Goal: Task Accomplishment & Management: Use online tool/utility

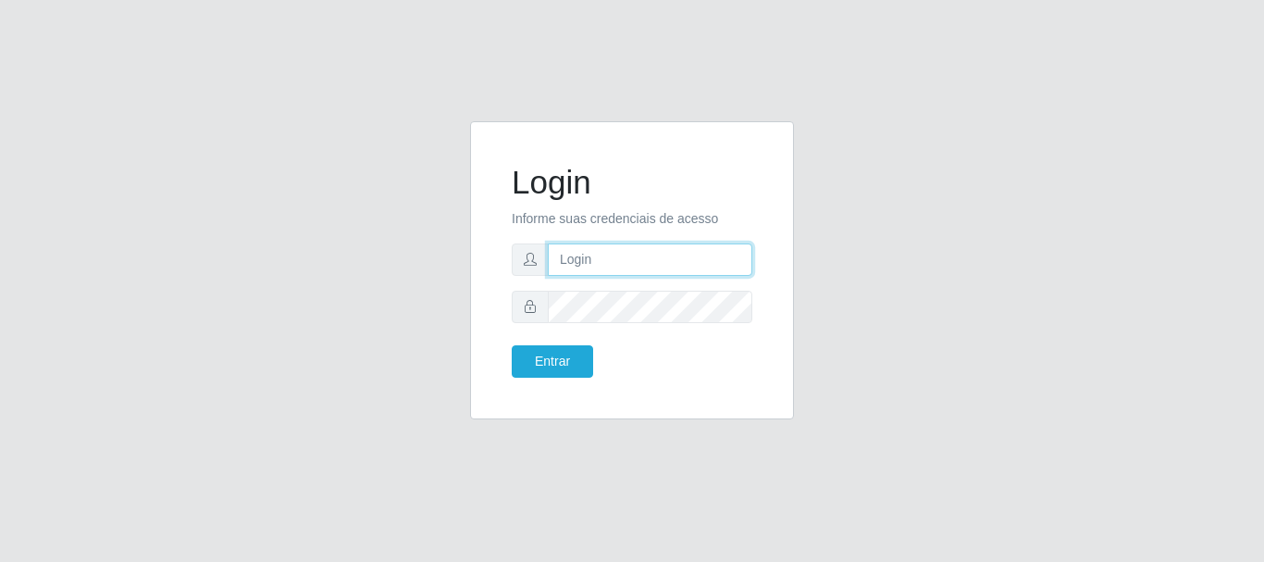
click at [588, 265] on input "text" at bounding box center [650, 259] width 205 height 32
type input "ritaiwof@B5"
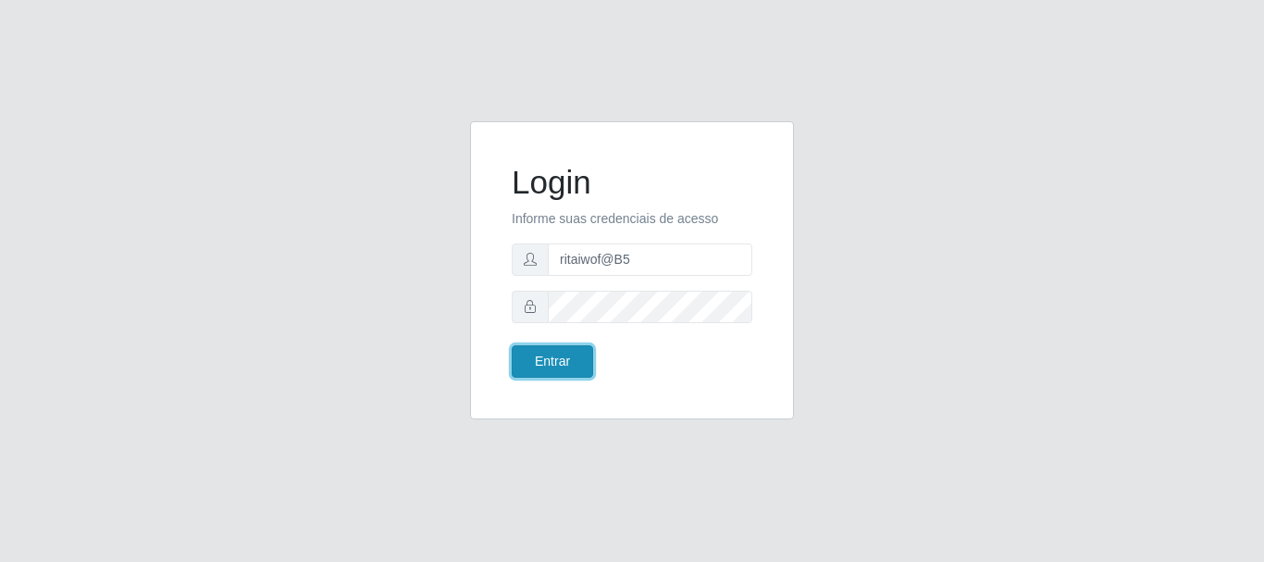
click at [563, 368] on button "Entrar" at bounding box center [552, 361] width 81 height 32
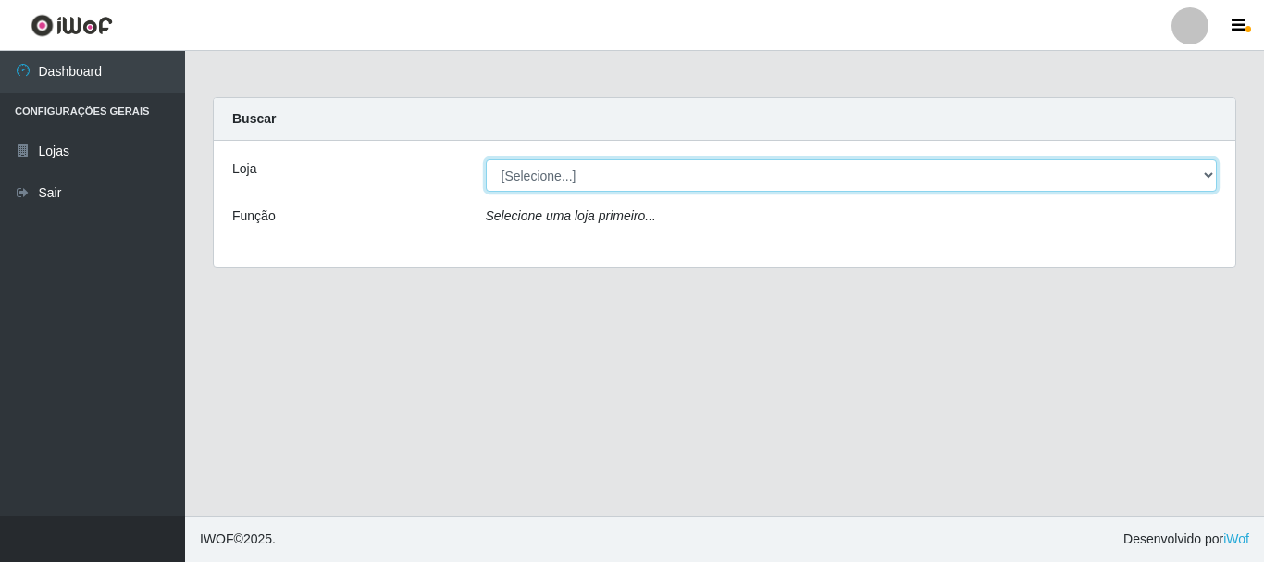
click at [1204, 177] on select "[Selecione...] Bemais Supermercados - B5 Anatólia" at bounding box center [852, 175] width 732 height 32
select select "405"
click at [486, 159] on select "[Selecione...] Bemais Supermercados - B5 Anatólia" at bounding box center [852, 175] width 732 height 32
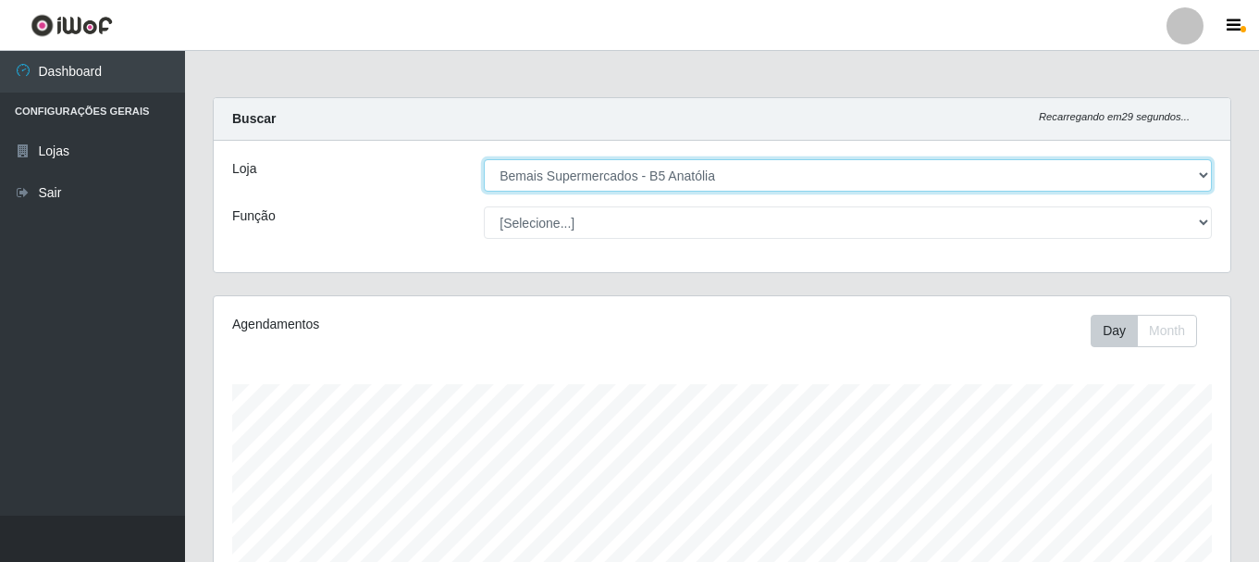
scroll to position [384, 1017]
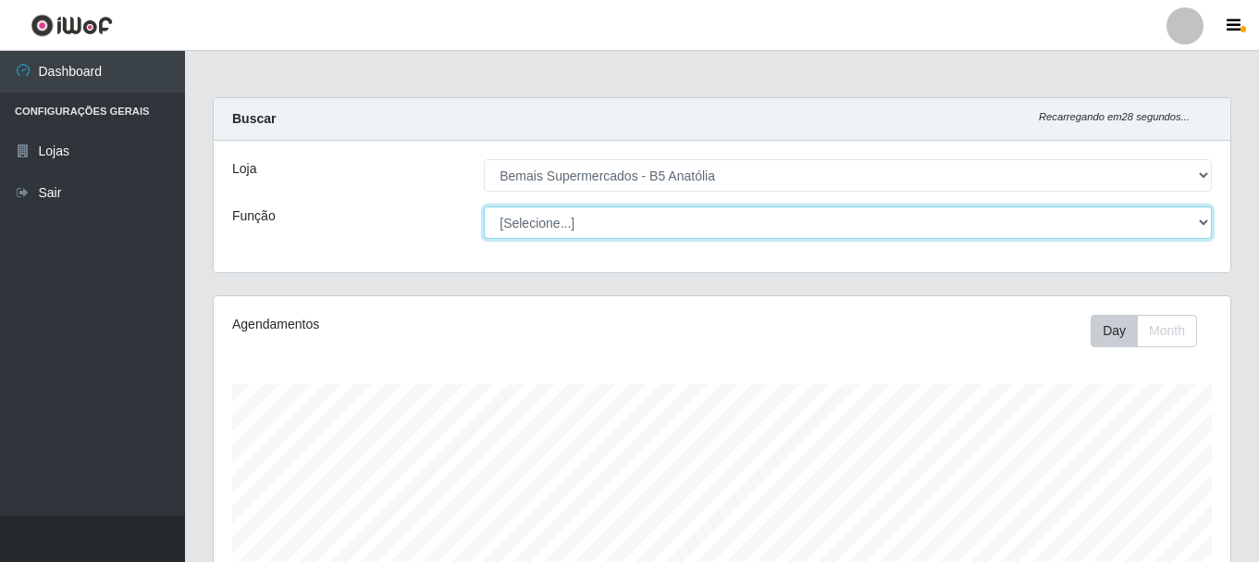
click at [1198, 225] on select "[Selecione...] ASG ASG + ASG ++ Auxiliar de Estacionamento Auxiliar de Estacion…" at bounding box center [848, 222] width 728 height 32
select select "73"
click at [484, 206] on select "[Selecione...] ASG ASG + ASG ++ Auxiliar de Estacionamento Auxiliar de Estacion…" at bounding box center [848, 222] width 728 height 32
drag, startPoint x: 1205, startPoint y: 231, endPoint x: 1189, endPoint y: 238, distance: 17.0
click at [1205, 231] on select "[Selecione...] ASG ASG + ASG ++ Auxiliar de Estacionamento Auxiliar de Estacion…" at bounding box center [848, 222] width 728 height 32
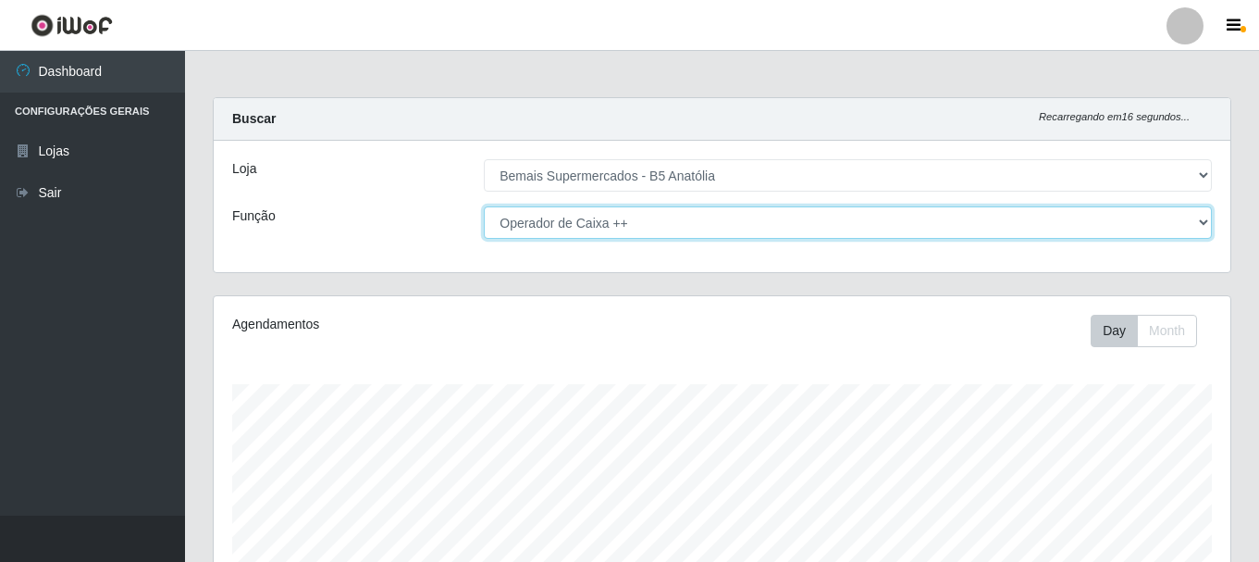
click at [484, 206] on select "[Selecione...] ASG ASG + ASG ++ Auxiliar de Estacionamento Auxiliar de Estacion…" at bounding box center [848, 222] width 728 height 32
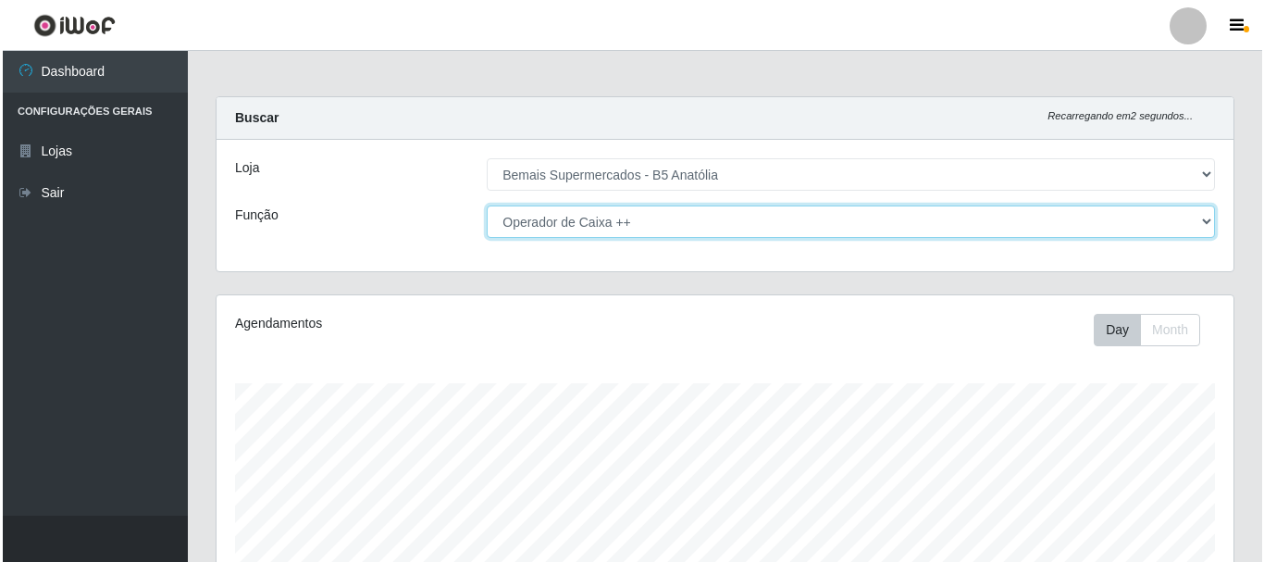
scroll to position [463, 0]
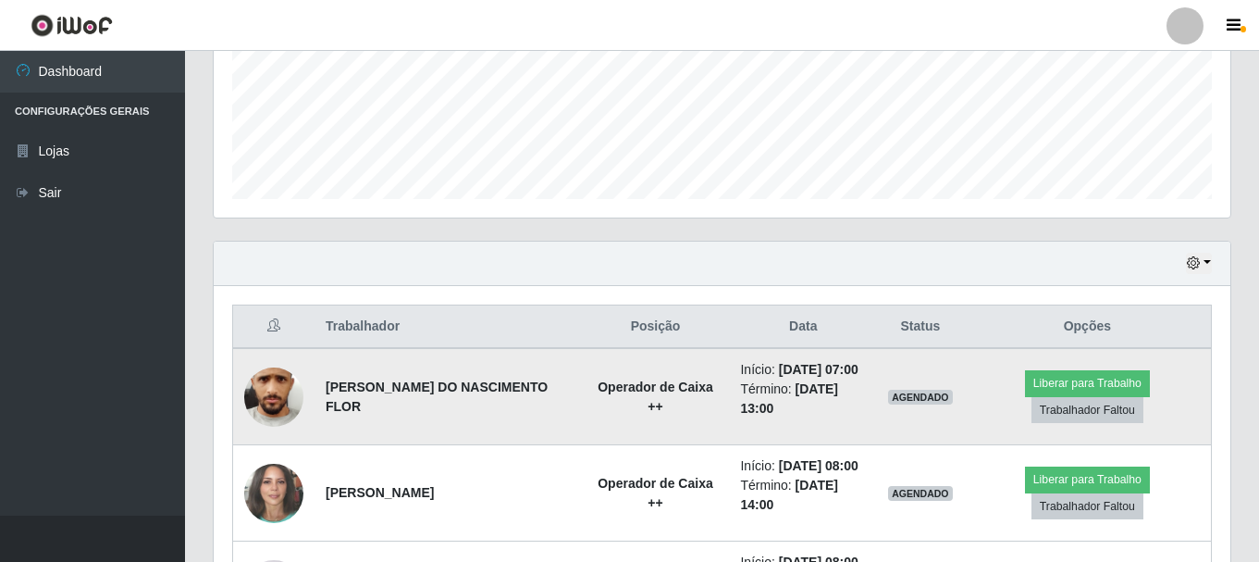
click at [269, 384] on img at bounding box center [273, 395] width 59 height 131
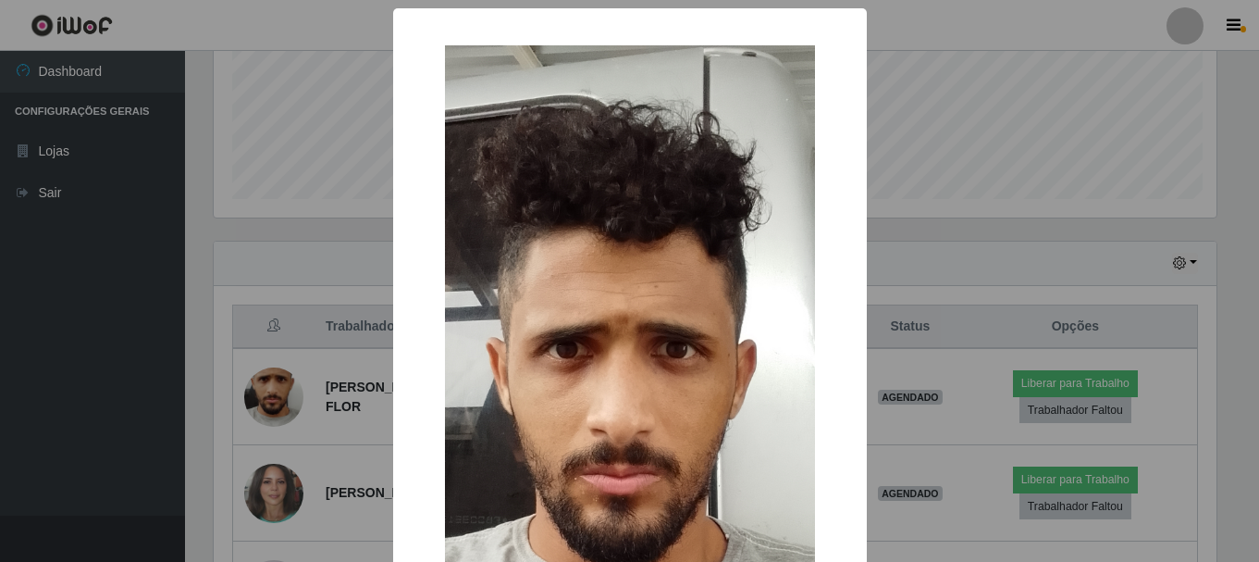
scroll to position [384, 1008]
click at [890, 261] on div "× OK Cancel" at bounding box center [632, 281] width 1264 height 562
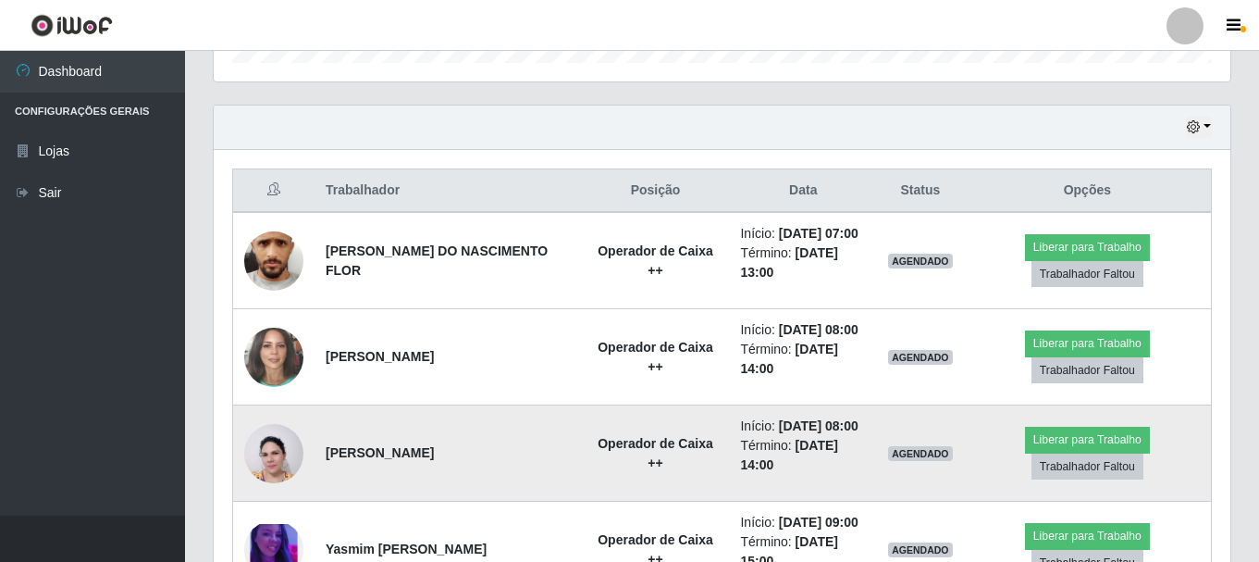
scroll to position [648, 0]
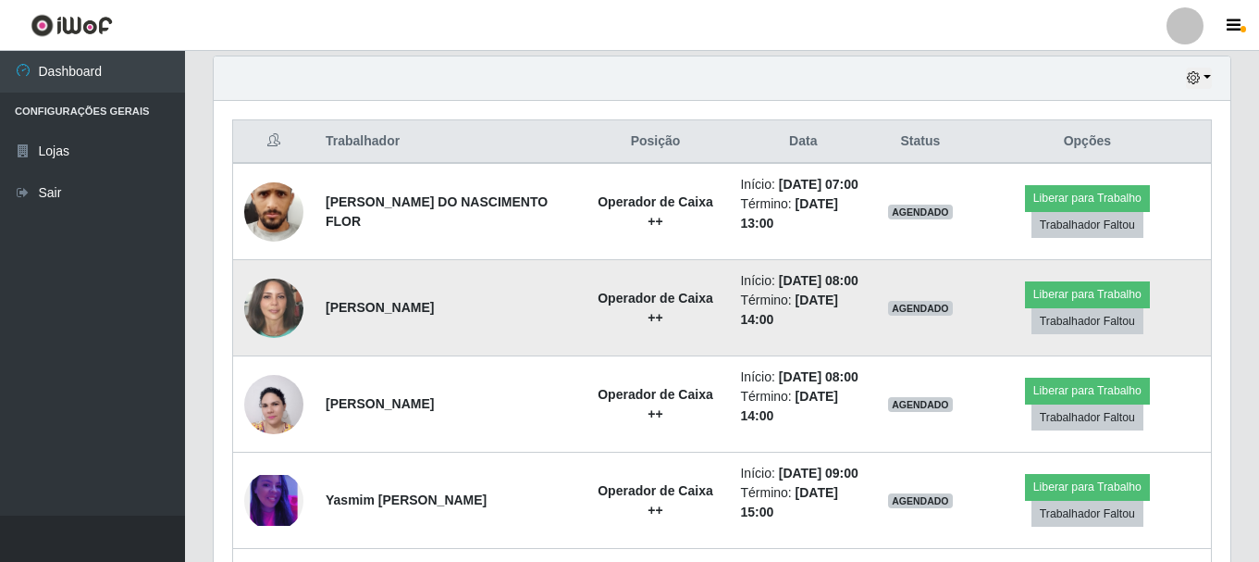
click at [280, 313] on img at bounding box center [273, 308] width 59 height 70
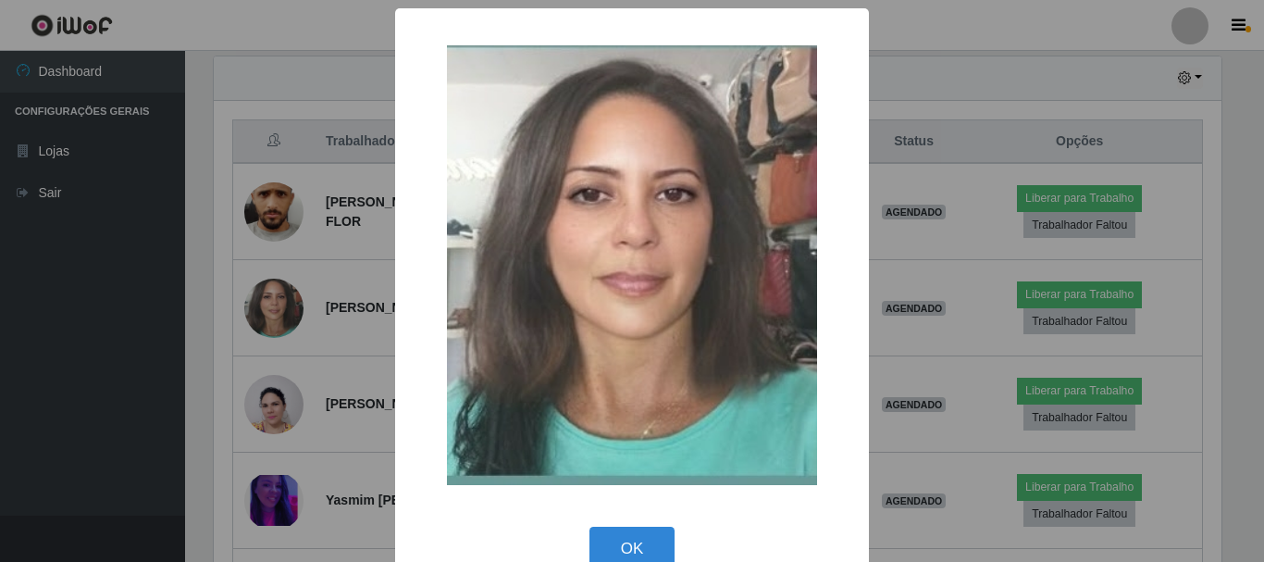
click at [909, 259] on div "× OK Cancel" at bounding box center [632, 281] width 1264 height 562
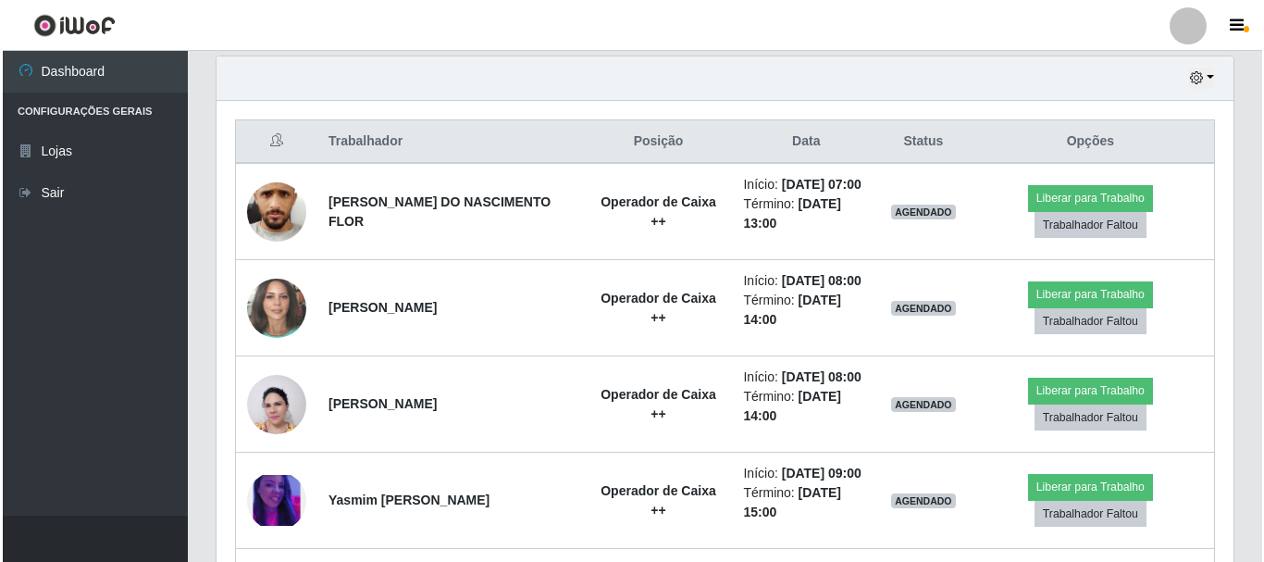
scroll to position [384, 1017]
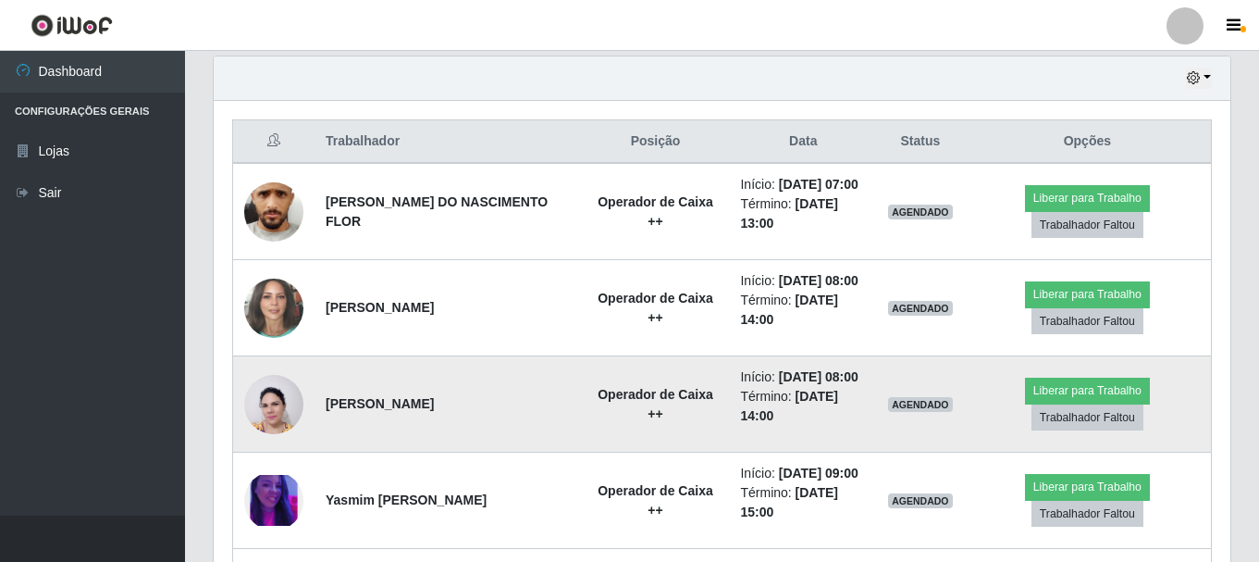
click at [288, 412] on img at bounding box center [273, 405] width 59 height 80
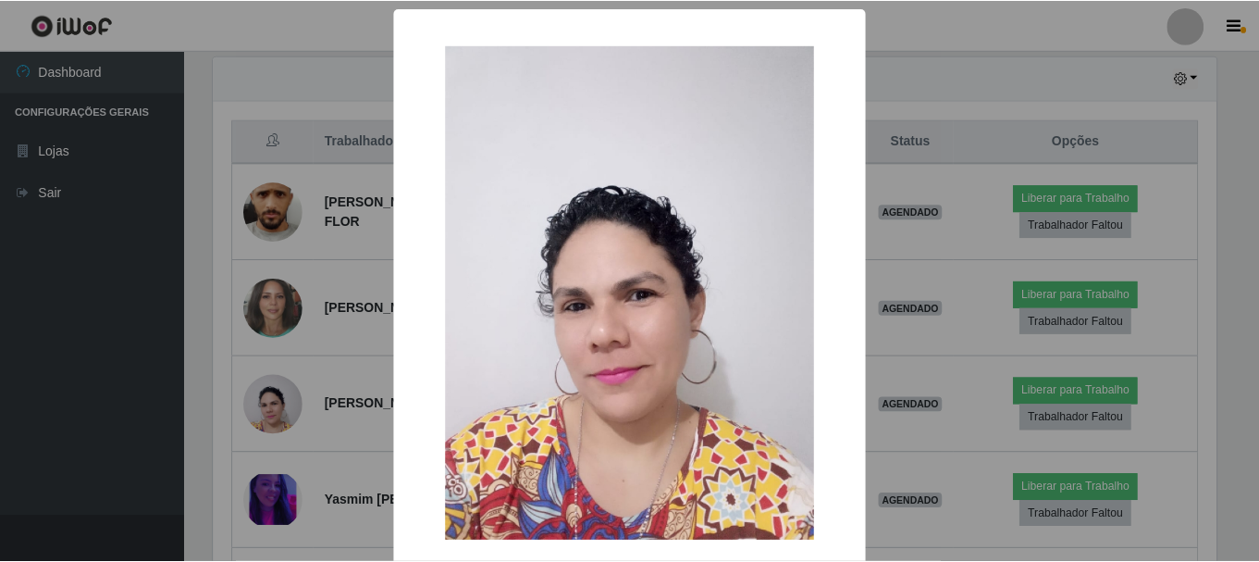
scroll to position [384, 1008]
click at [975, 376] on div "× OK Cancel" at bounding box center [632, 281] width 1264 height 562
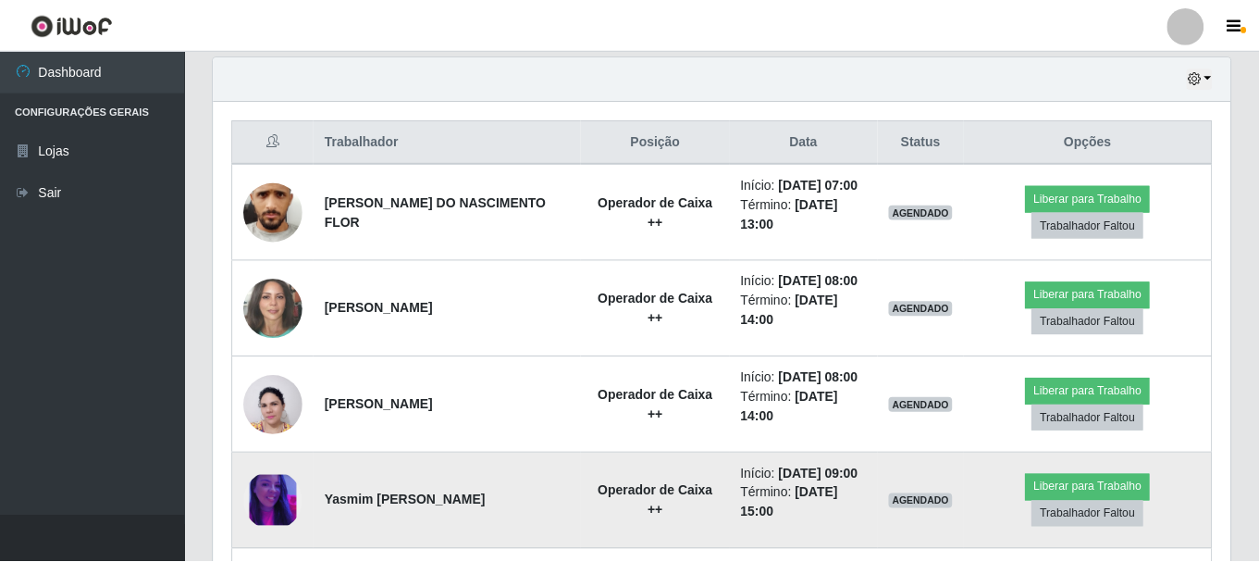
scroll to position [384, 1017]
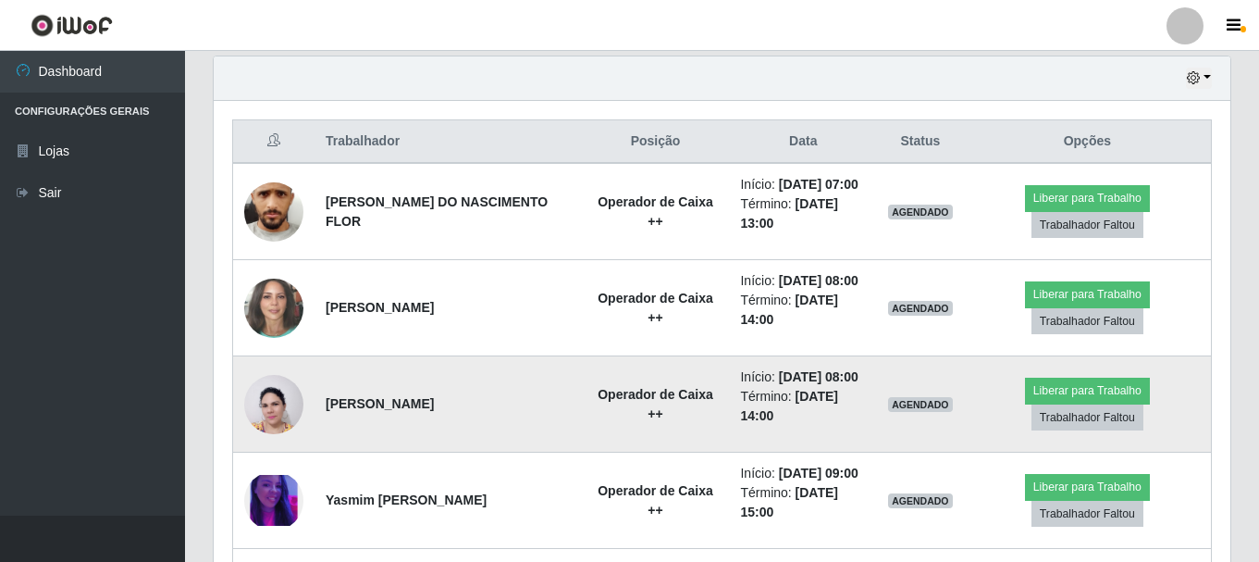
click at [277, 406] on img at bounding box center [273, 405] width 59 height 80
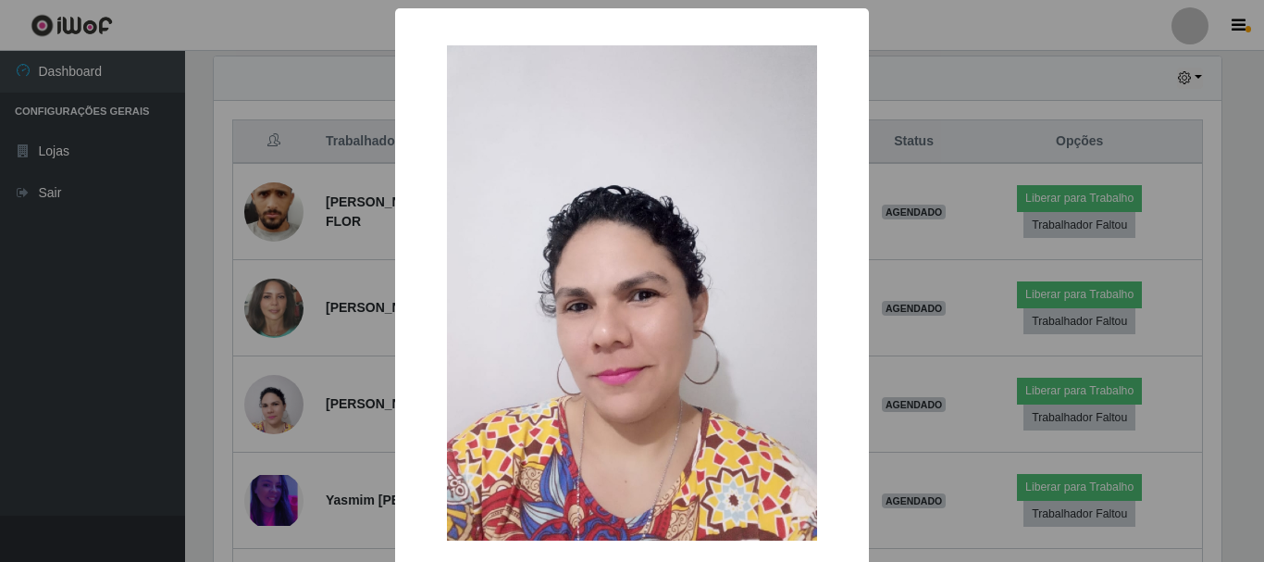
click at [920, 382] on div "× OK Cancel" at bounding box center [632, 281] width 1264 height 562
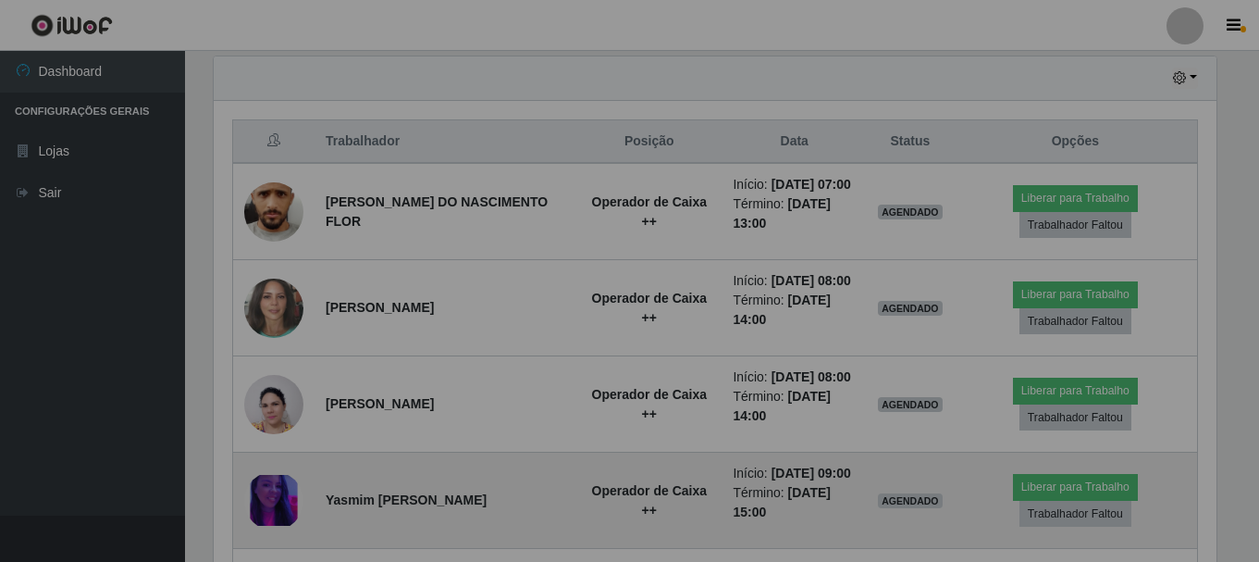
scroll to position [384, 1017]
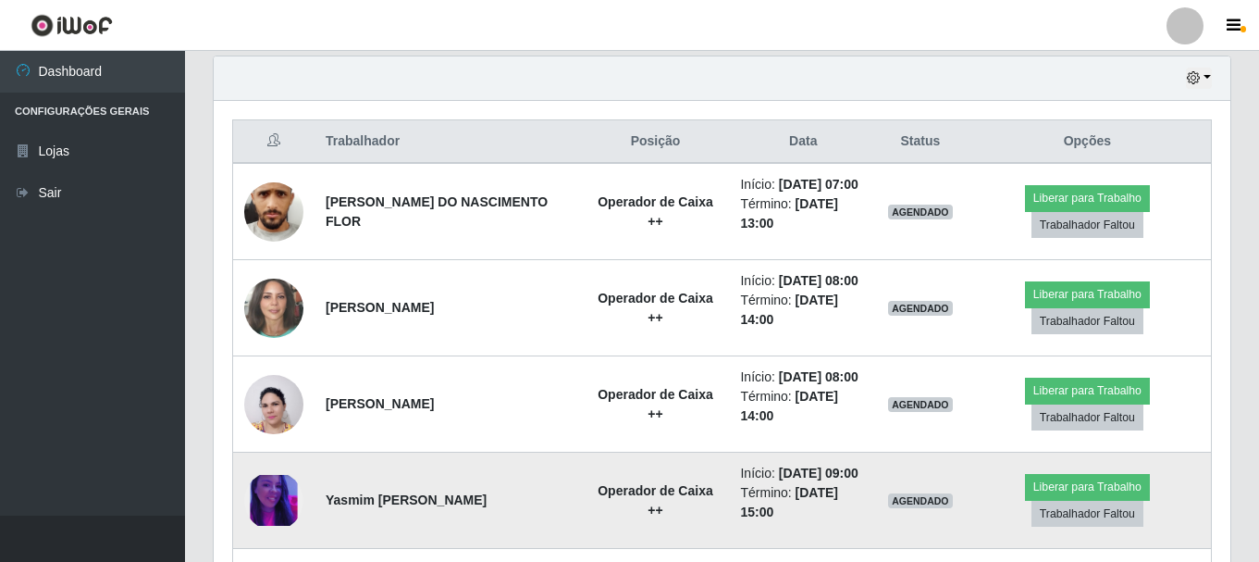
click at [269, 502] on img at bounding box center [273, 500] width 59 height 51
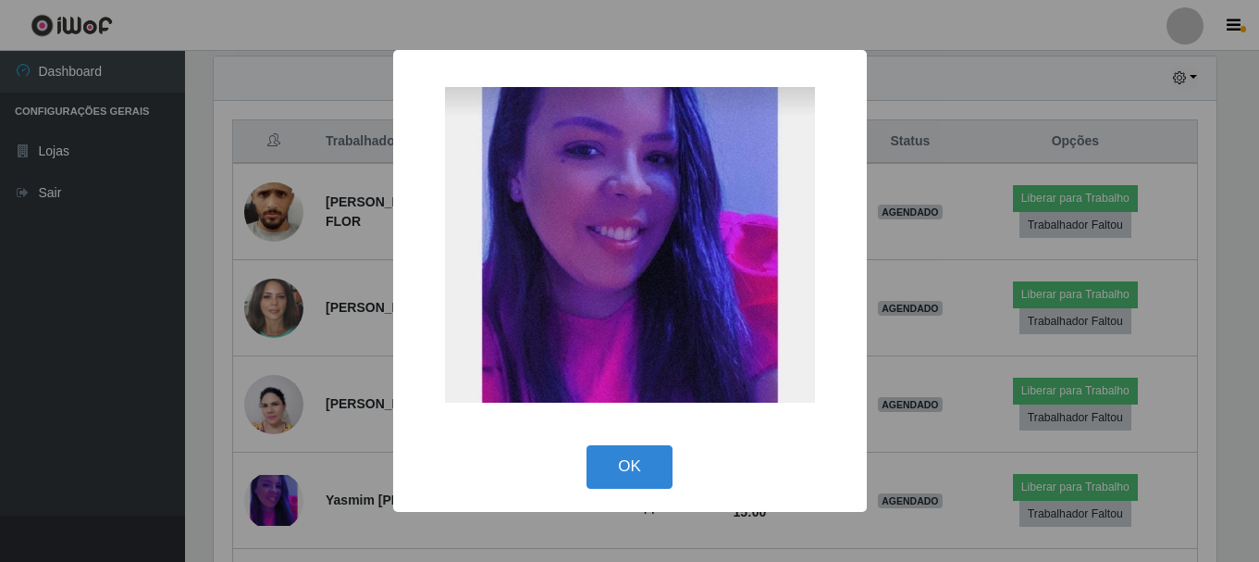
scroll to position [384, 1008]
click at [924, 453] on div "× OK Cancel" at bounding box center [632, 281] width 1264 height 562
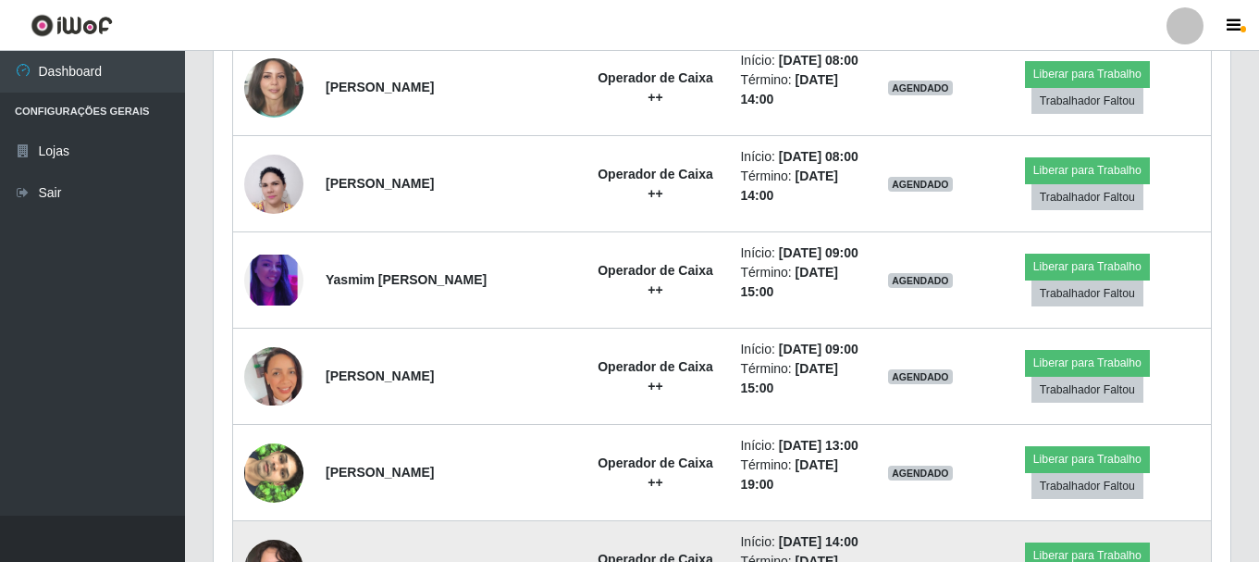
scroll to position [925, 0]
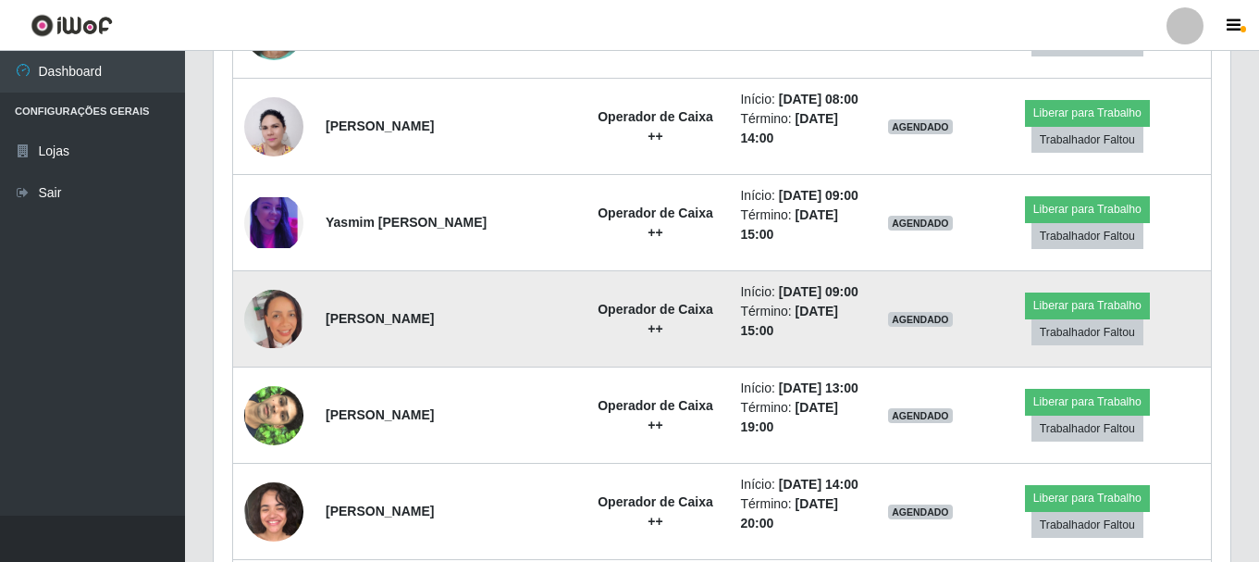
click at [279, 324] on img at bounding box center [273, 318] width 59 height 57
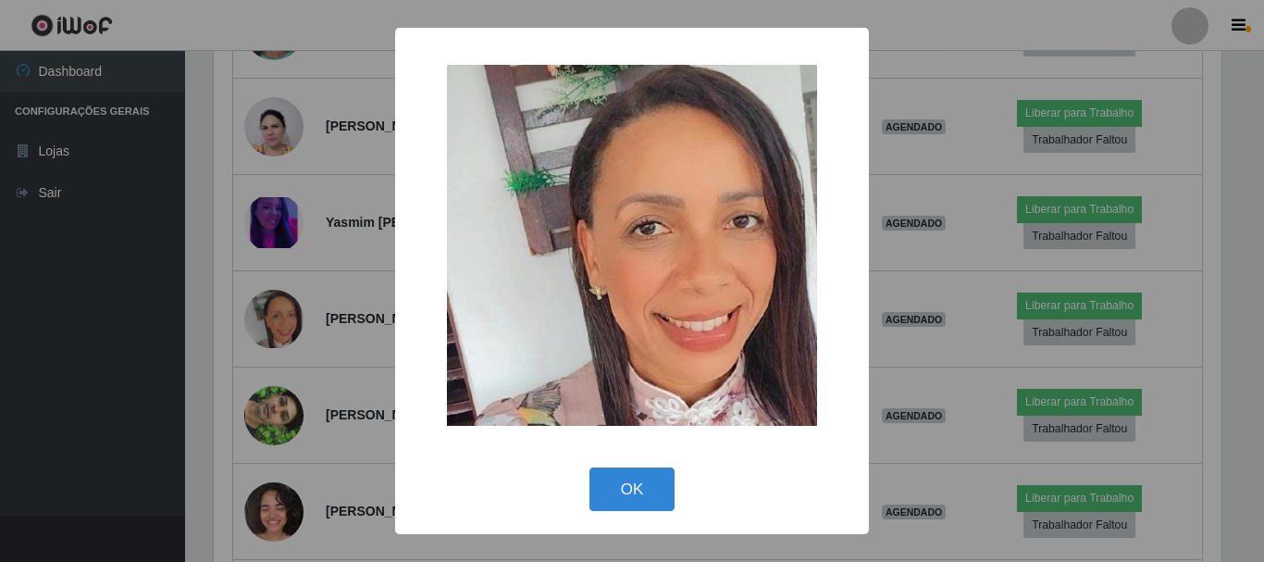
click at [954, 268] on div "× OK Cancel" at bounding box center [632, 281] width 1264 height 562
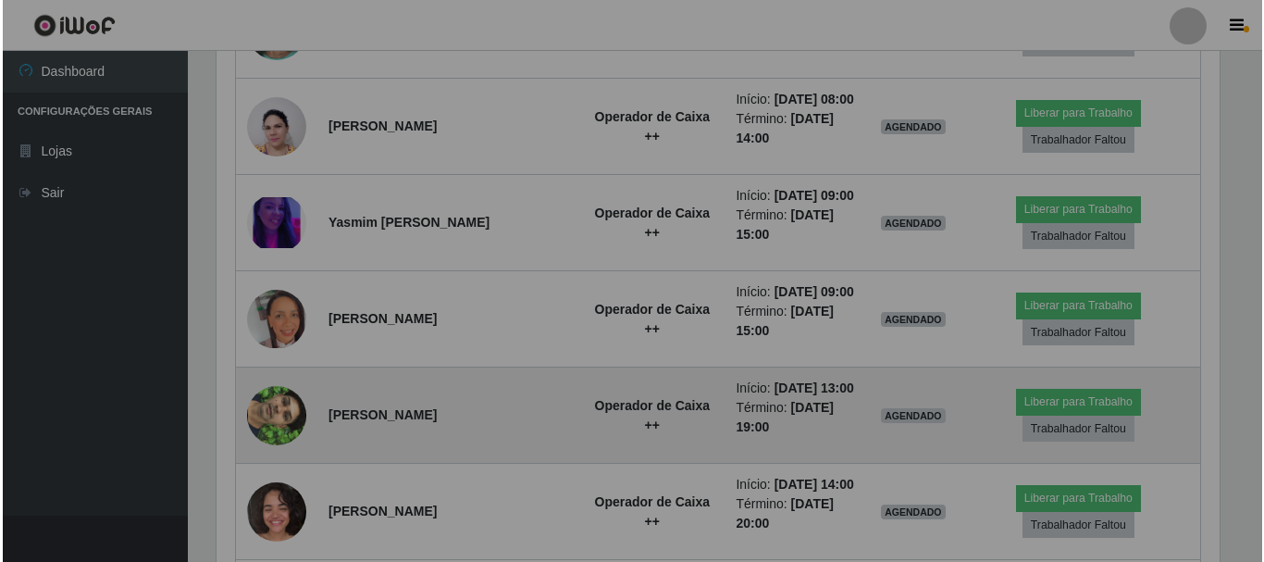
scroll to position [384, 1017]
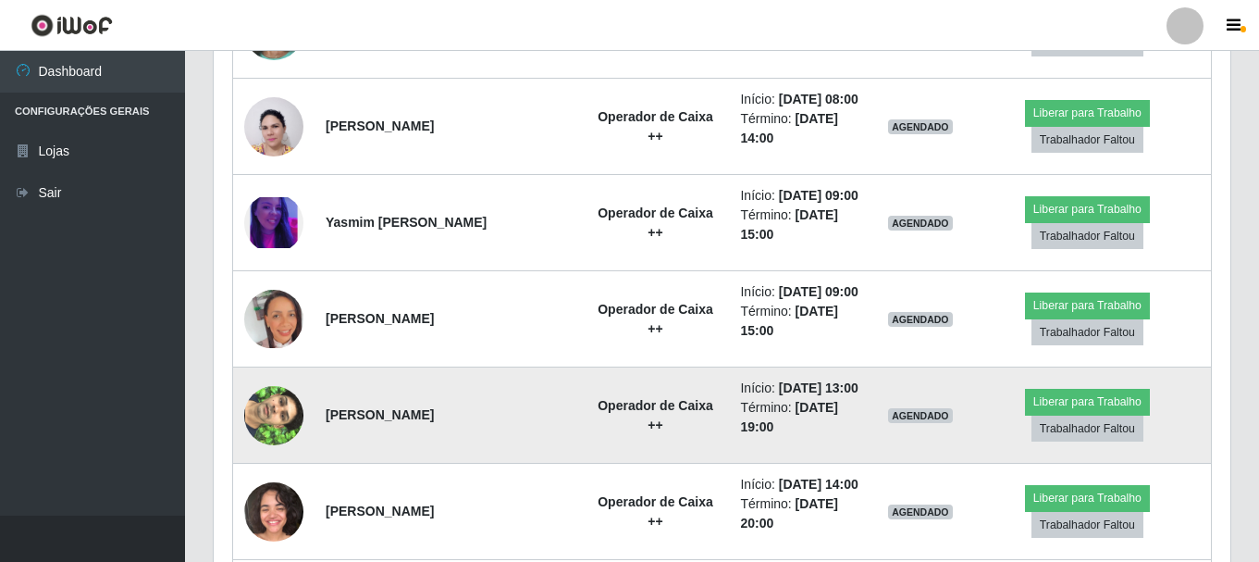
click at [279, 416] on img at bounding box center [273, 415] width 59 height 105
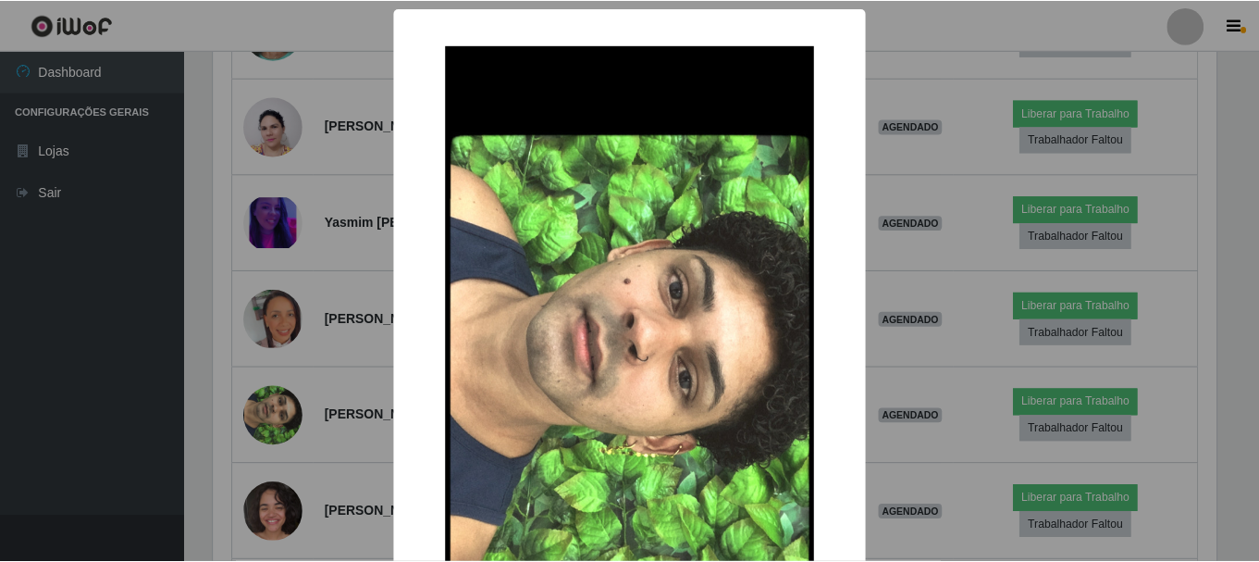
scroll to position [384, 1008]
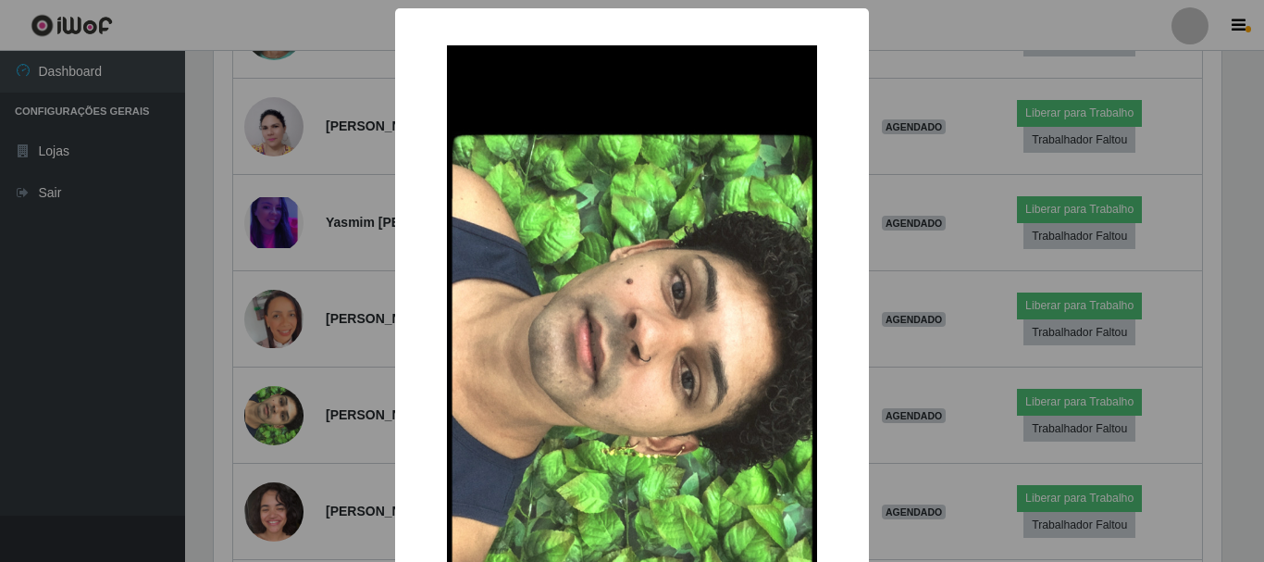
click at [889, 281] on div "× OK Cancel" at bounding box center [632, 281] width 1264 height 562
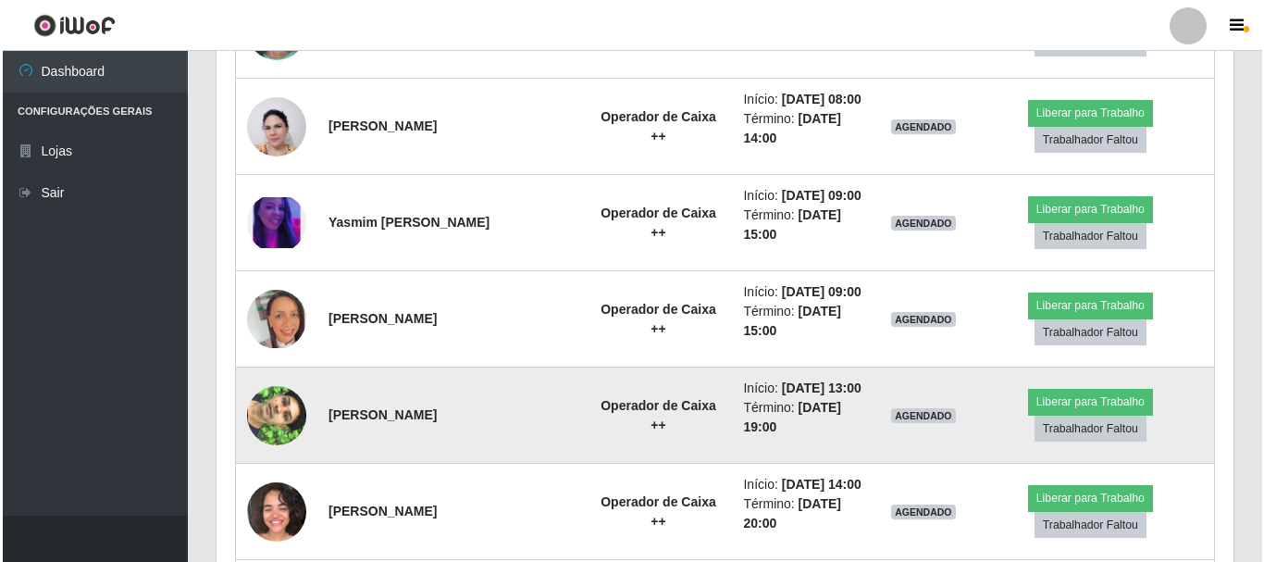
scroll to position [0, 0]
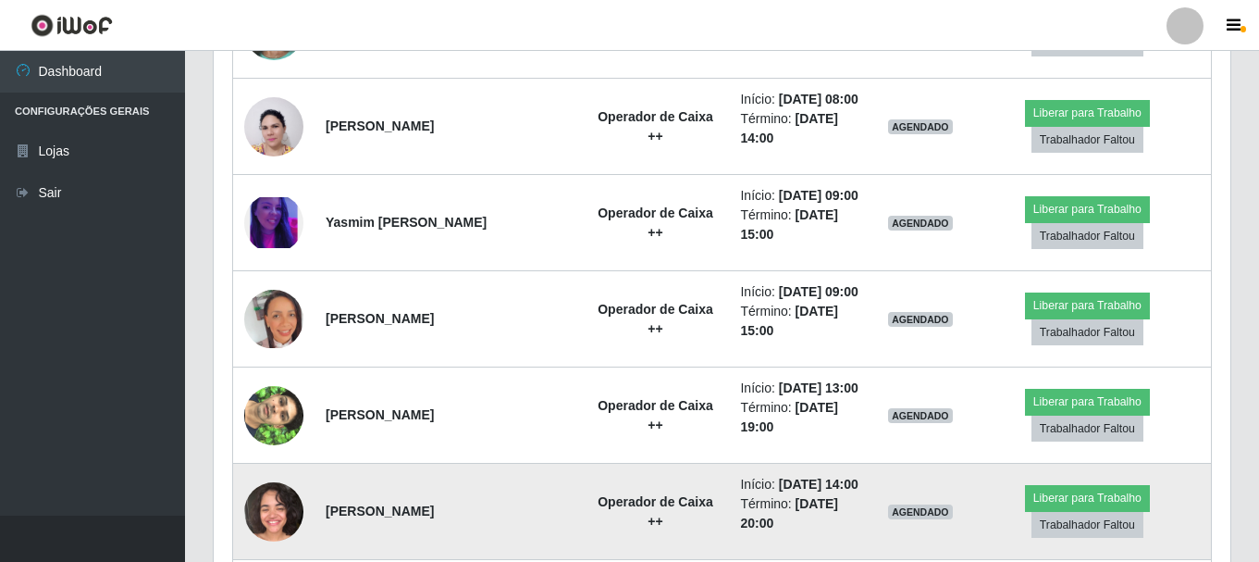
click at [275, 508] on img at bounding box center [273, 511] width 59 height 59
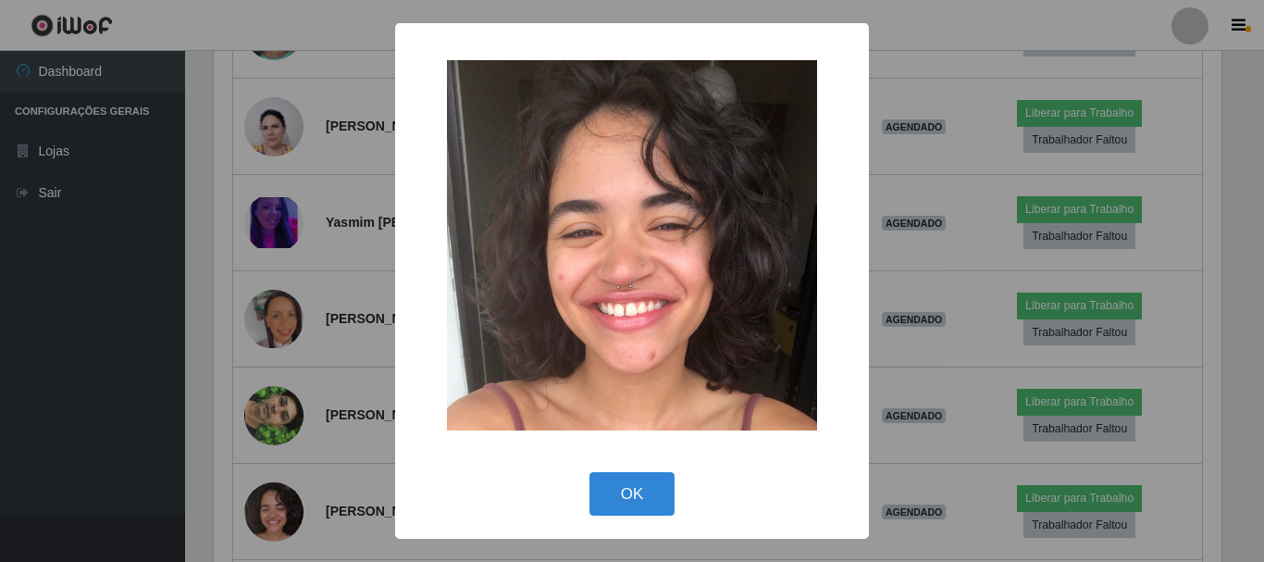
click at [928, 286] on div "× OK Cancel" at bounding box center [632, 281] width 1264 height 562
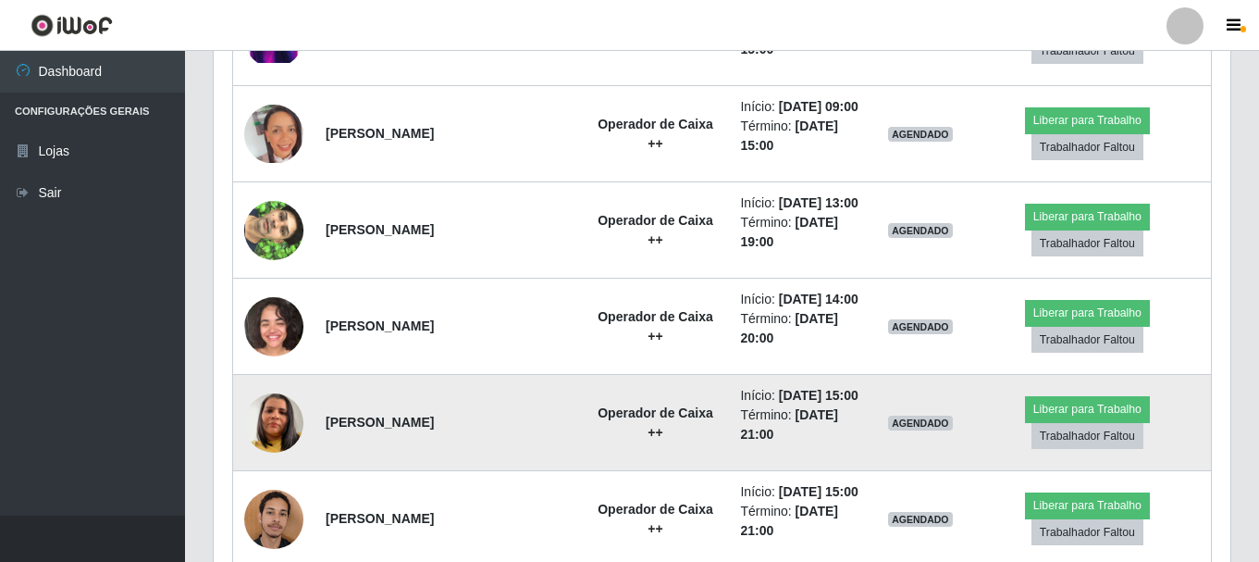
click at [268, 429] on img at bounding box center [273, 422] width 59 height 105
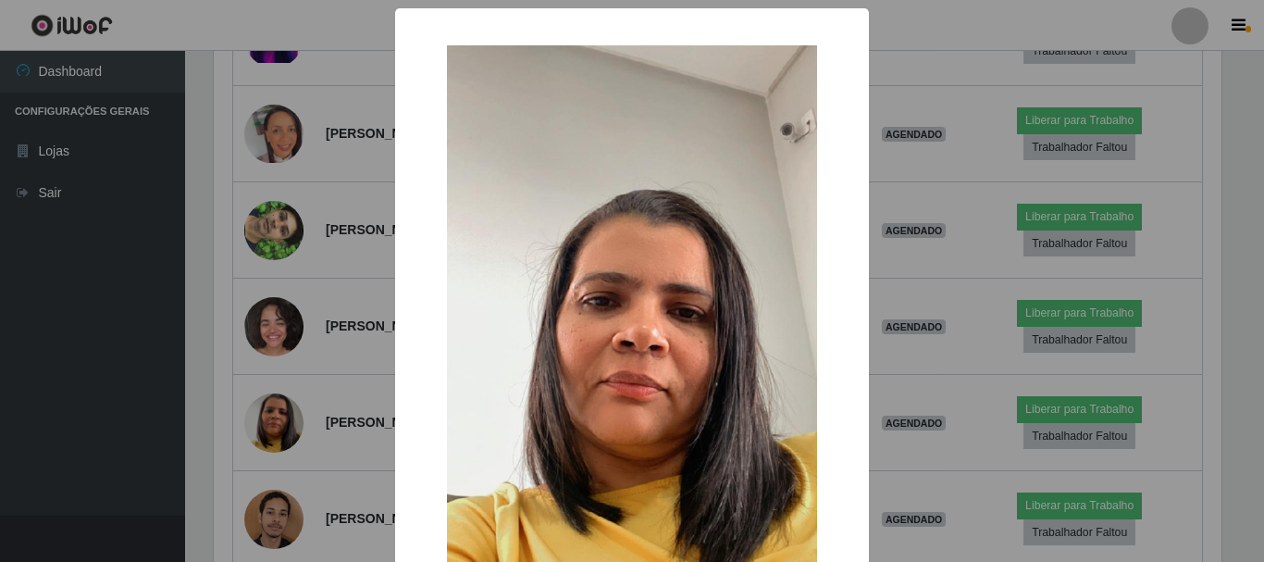
click at [921, 271] on div "× OK Cancel" at bounding box center [632, 281] width 1264 height 562
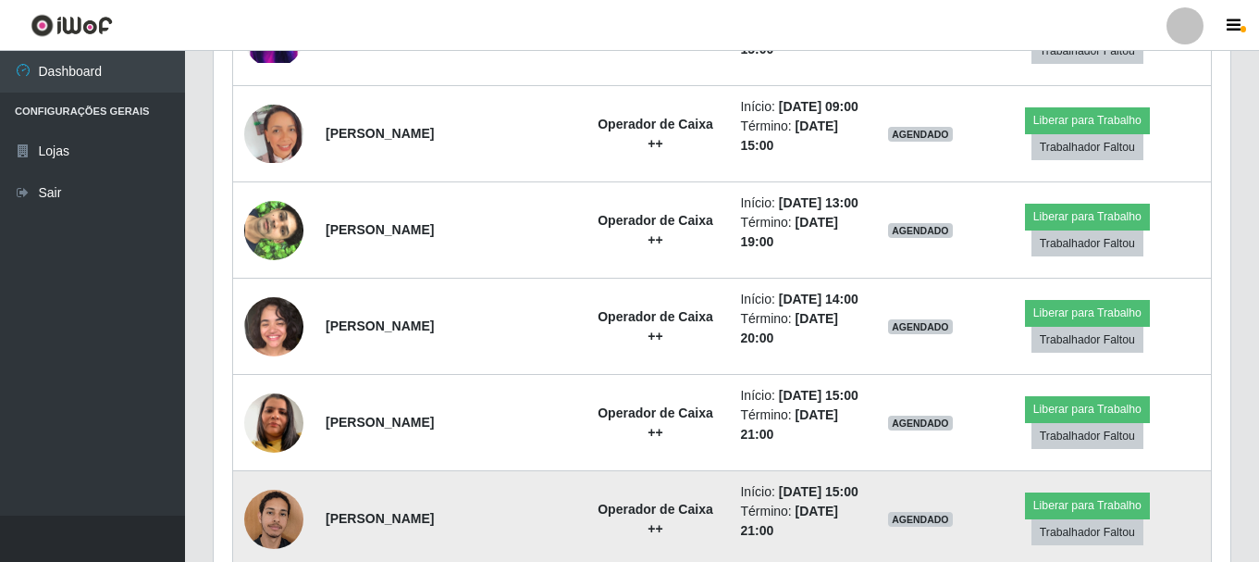
click at [266, 523] on img at bounding box center [273, 518] width 59 height 79
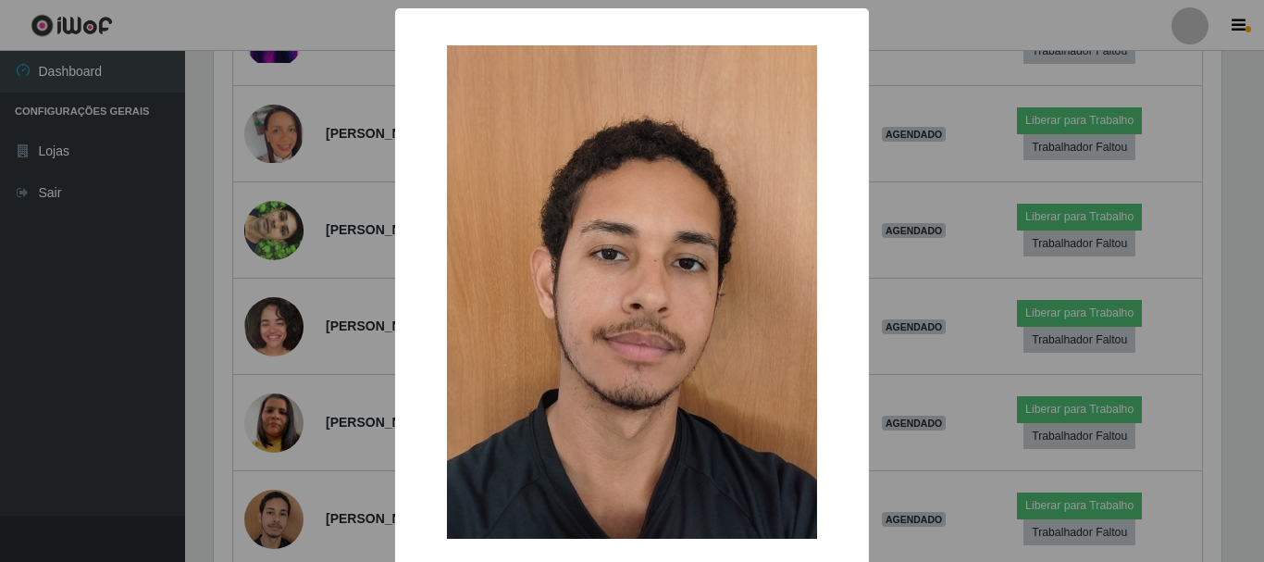
click at [925, 373] on div "× OK Cancel" at bounding box center [632, 281] width 1264 height 562
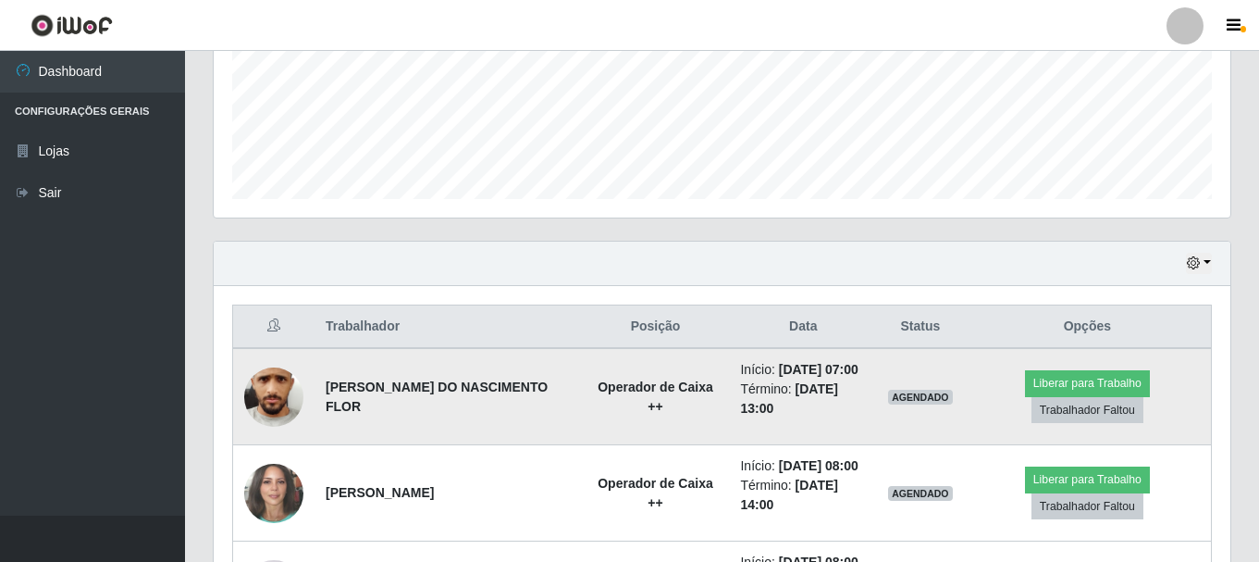
click at [280, 393] on img at bounding box center [273, 395] width 59 height 131
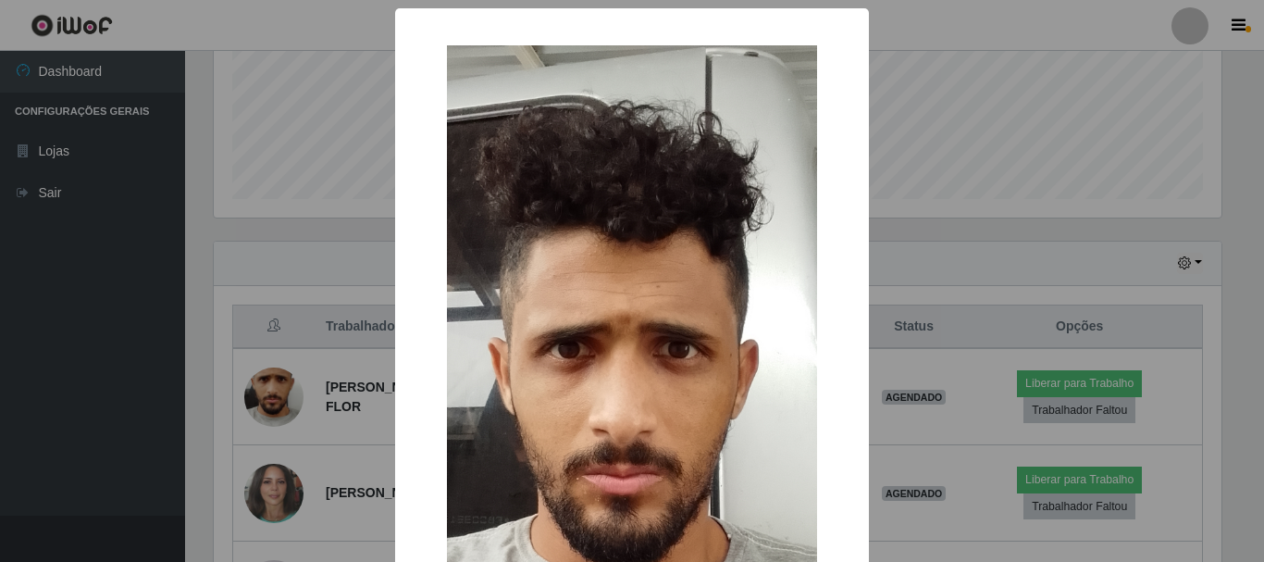
click at [983, 302] on div "× OK Cancel" at bounding box center [632, 281] width 1264 height 562
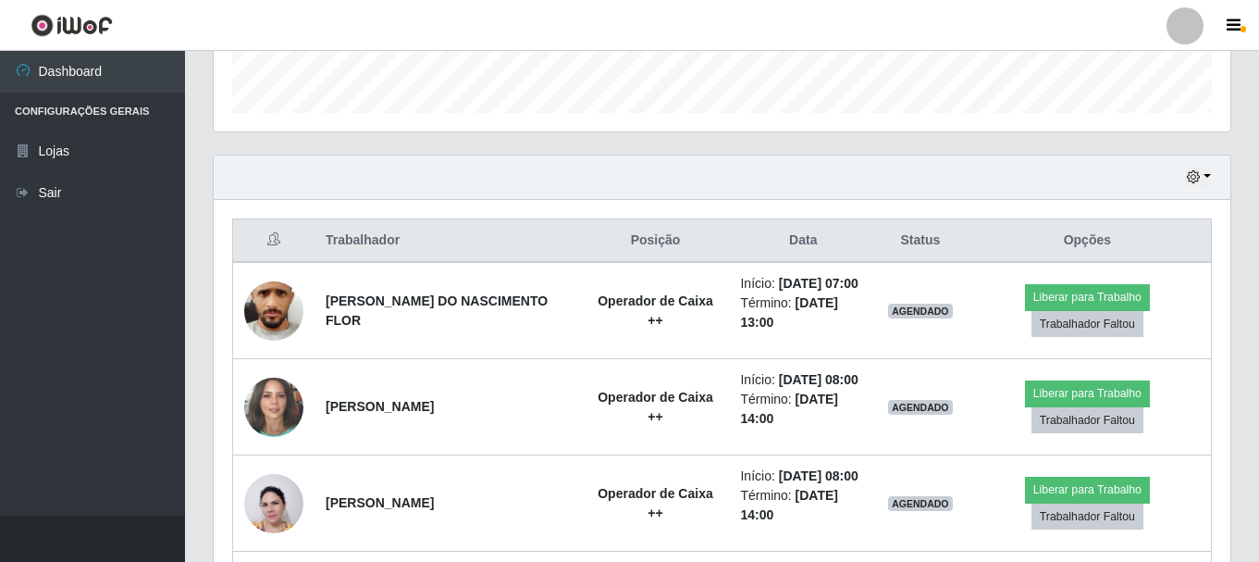
scroll to position [278, 0]
